Goal: Navigation & Orientation: Find specific page/section

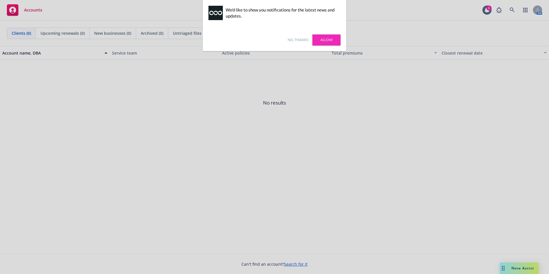
click at [323, 39] on link "Allow" at bounding box center [327, 39] width 28 height 11
